Goal: Find specific page/section: Find specific page/section

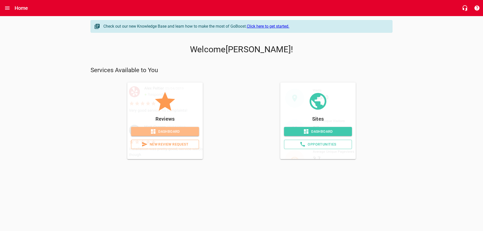
click at [169, 134] on span "Dashboard" at bounding box center [165, 132] width 60 height 6
